Goal: Task Accomplishment & Management: Use online tool/utility

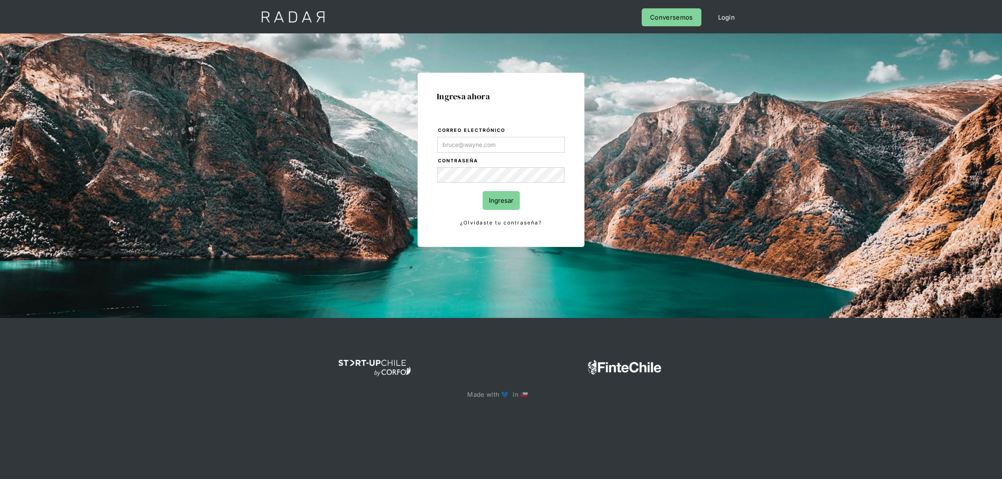
click at [456, 149] on input "Correo electrónico" at bounding box center [501, 145] width 128 height 16
type input "[EMAIL_ADDRESS][DOMAIN_NAME]"
click at [493, 201] on input "Ingresar" at bounding box center [501, 200] width 37 height 19
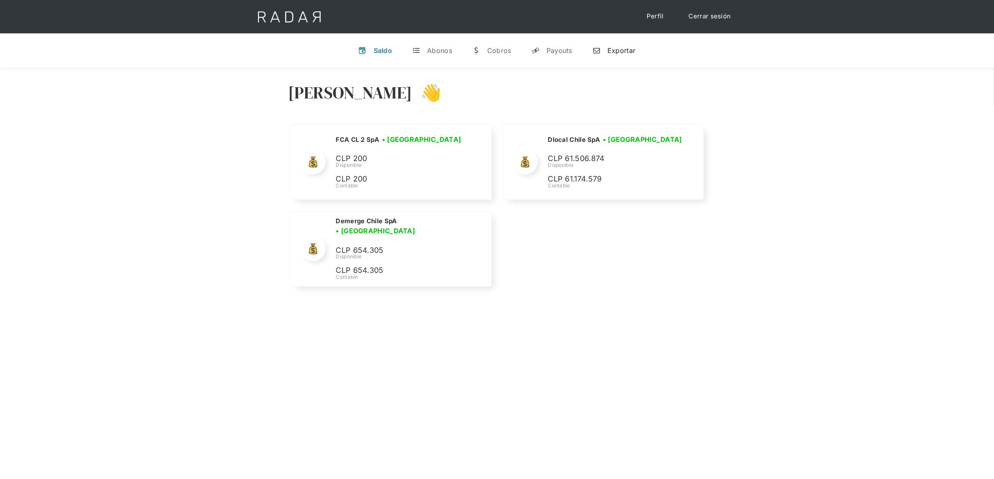
click at [612, 48] on div "Exportar" at bounding box center [622, 50] width 28 height 8
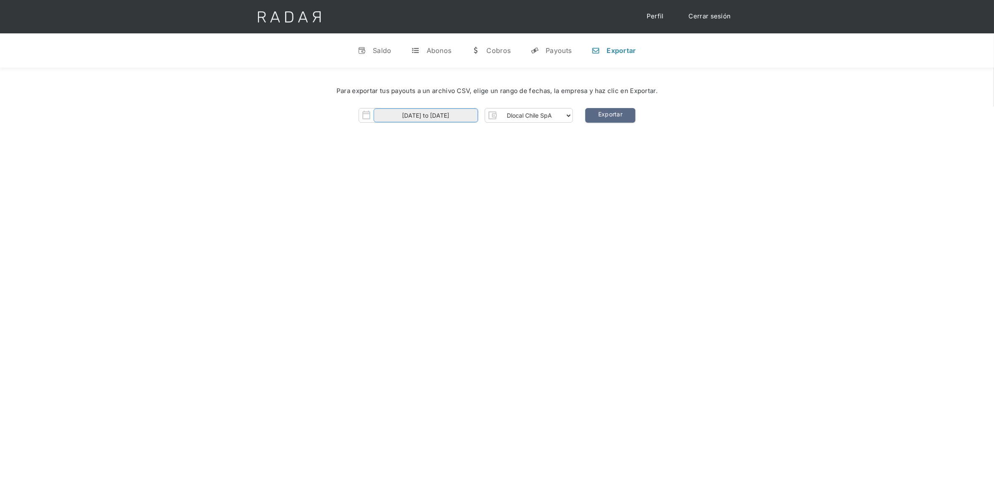
click at [435, 115] on input "[DATE] to [DATE]" at bounding box center [426, 116] width 104 height 14
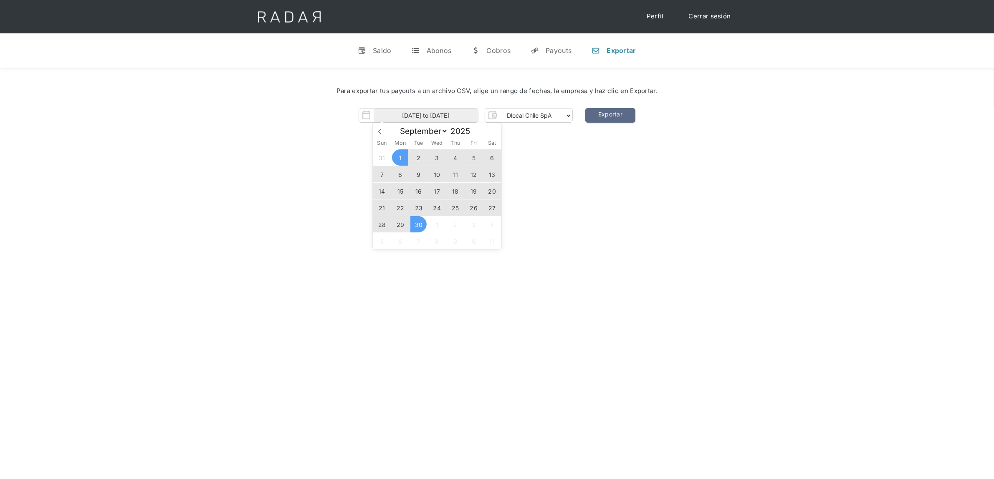
click at [381, 223] on span "28" at bounding box center [382, 224] width 16 height 16
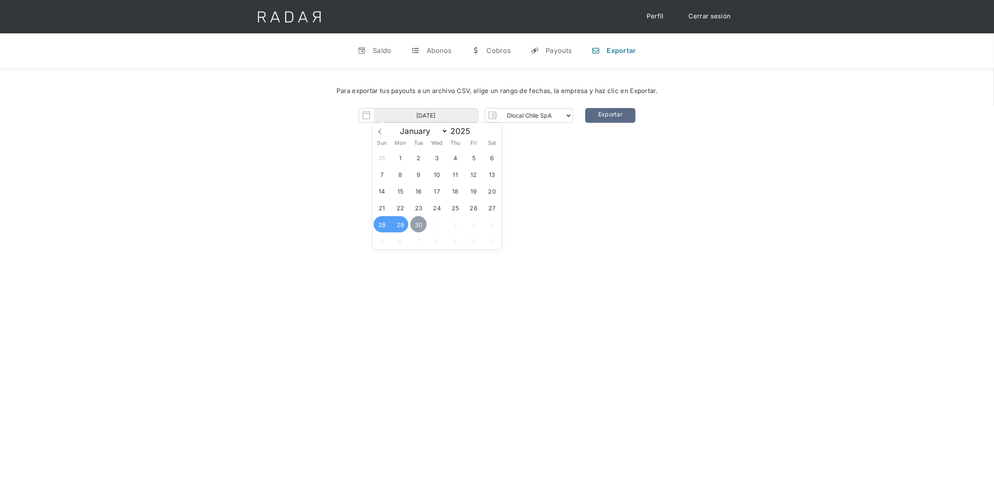
click at [418, 225] on span "30" at bounding box center [418, 224] width 16 height 16
type input "[DATE] to [DATE]"
click at [591, 113] on link "Exportar" at bounding box center [610, 115] width 50 height 15
drag, startPoint x: 291, startPoint y: 342, endPoint x: 453, endPoint y: 148, distance: 252.8
click at [291, 342] on div "[PERSON_NAME] 👋 Cargando tus cuentas... Nombre de la empresa • [GEOGRAPHIC_DATA…" at bounding box center [497, 307] width 994 height 479
